Goal: Entertainment & Leisure: Browse casually

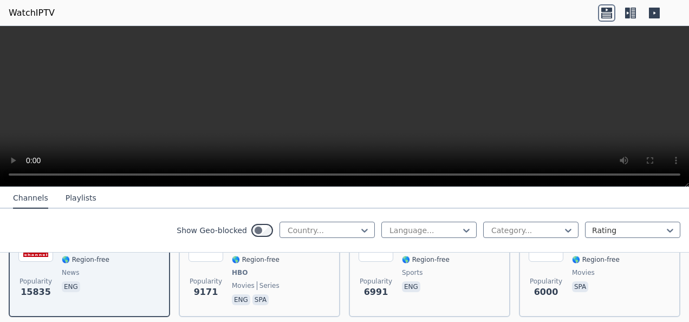
scroll to position [217, 0]
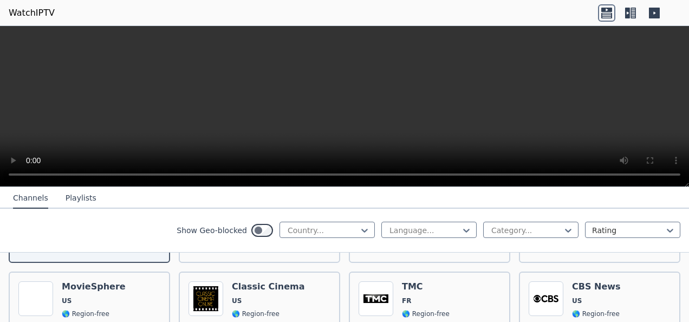
click at [359, 227] on icon at bounding box center [364, 230] width 11 height 11
type input "*****"
click at [320, 259] on div "[GEOGRAPHIC_DATA]" at bounding box center [327, 254] width 95 height 20
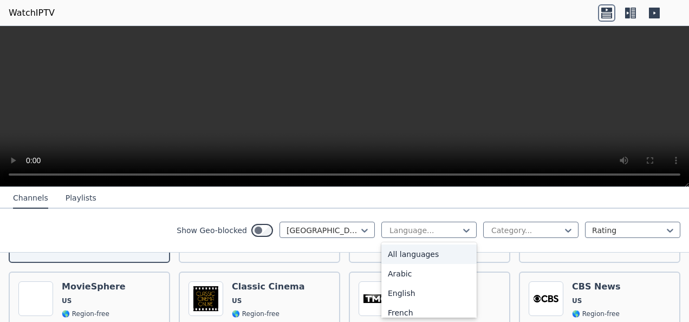
click at [436, 231] on div at bounding box center [425, 230] width 73 height 11
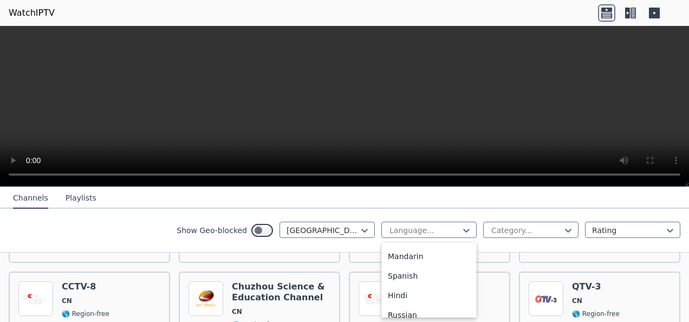
scroll to position [38, 0]
drag, startPoint x: 425, startPoint y: 293, endPoint x: 428, endPoint y: 286, distance: 7.3
click at [425, 293] on div "Mandarin" at bounding box center [428, 294] width 95 height 20
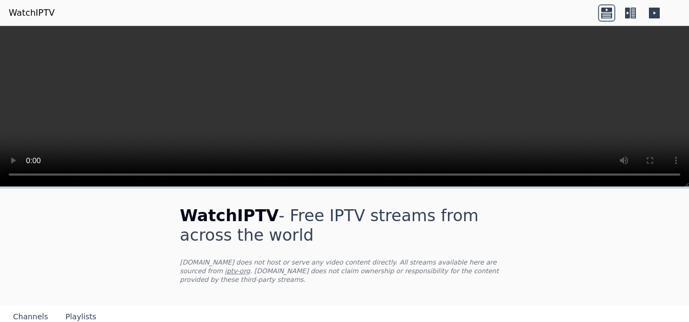
click at [470, 245] on h1 "WatchIPTV - Free IPTV streams from across the world" at bounding box center [344, 225] width 329 height 39
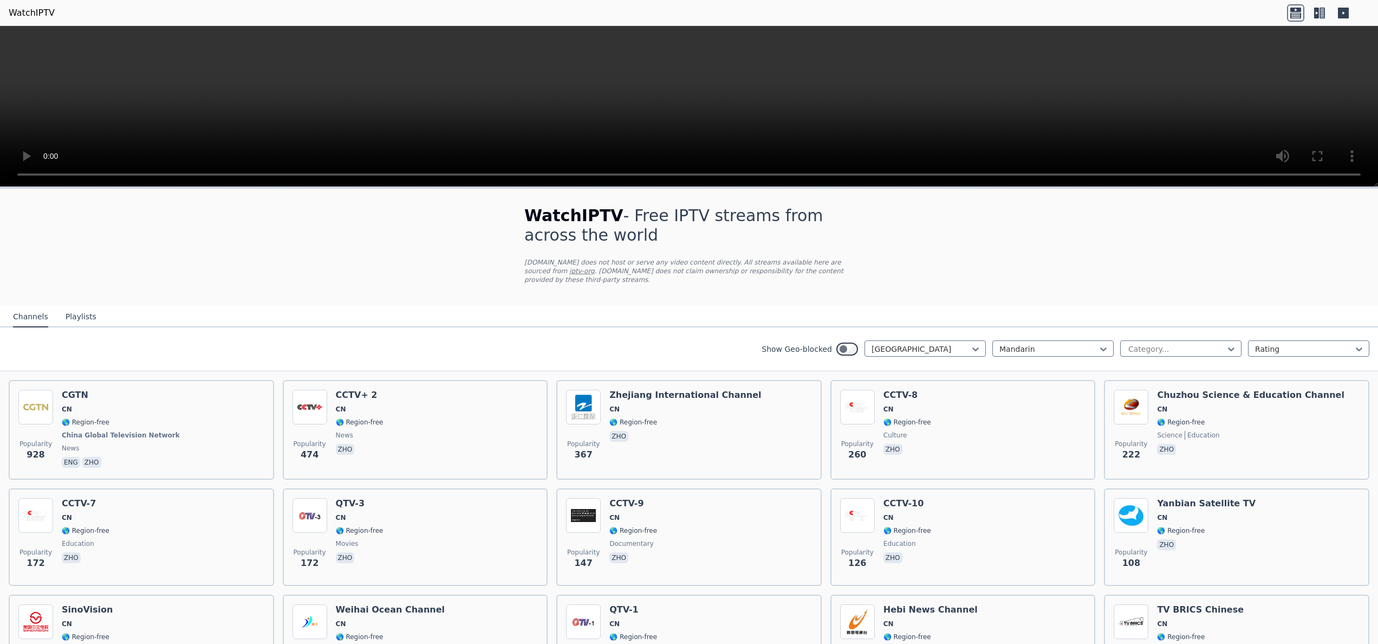
click at [80, 321] on button "Playlists" at bounding box center [81, 317] width 31 height 21
